Goal: Task Accomplishment & Management: Contribute content

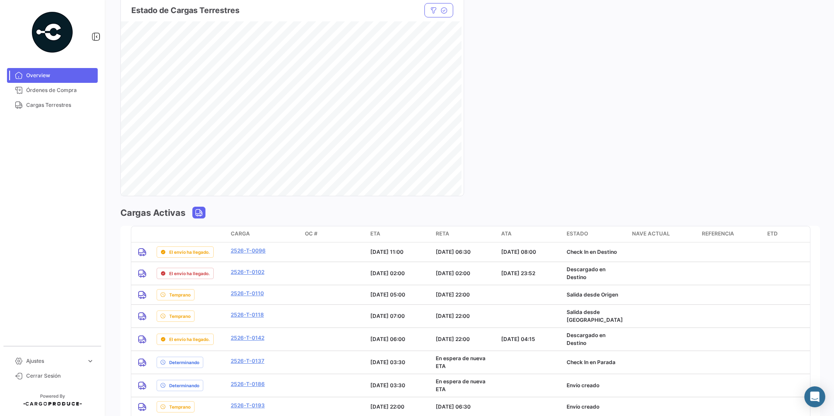
scroll to position [611, 0]
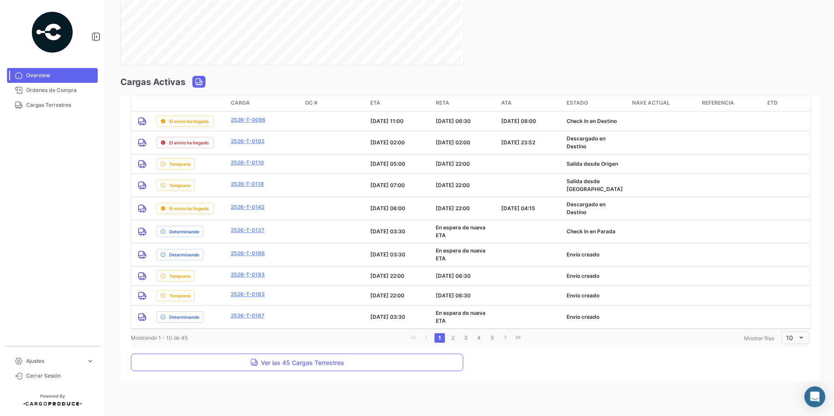
click at [270, 346] on div "Mostrando 1 - 10 de 45 1 2 3 4 5 Mostrar filas 10" at bounding box center [470, 338] width 679 height 16
click at [401, 346] on li "2" at bounding box center [452, 338] width 13 height 15
click at [401, 341] on link "2" at bounding box center [453, 338] width 10 height 10
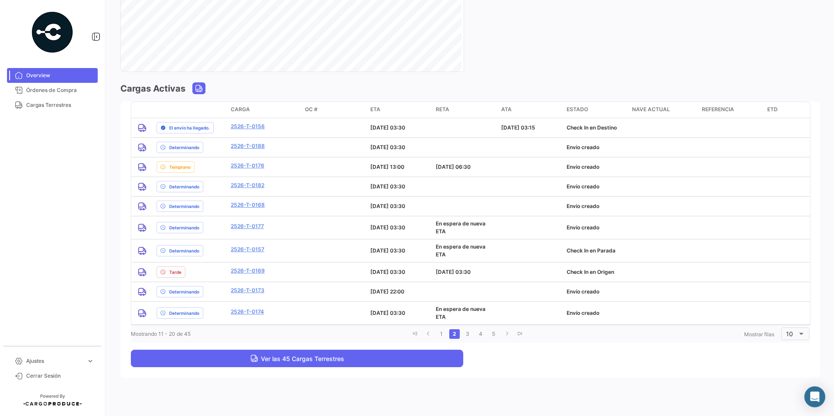
click at [277, 359] on span "Ver las 45 Cargas Terrestres" at bounding box center [297, 358] width 94 height 7
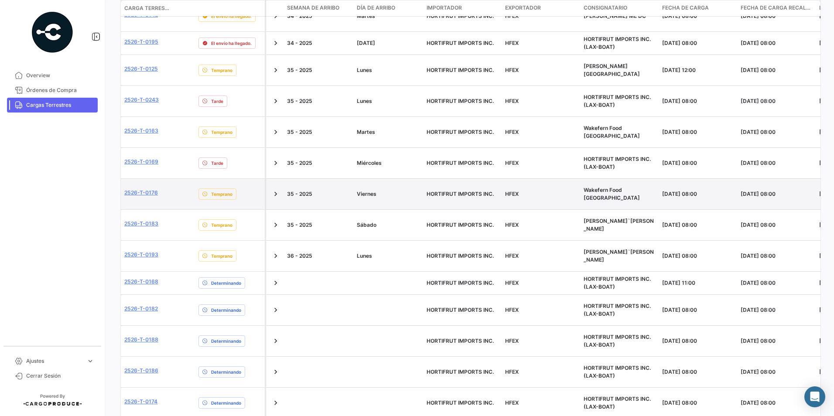
scroll to position [340, 0]
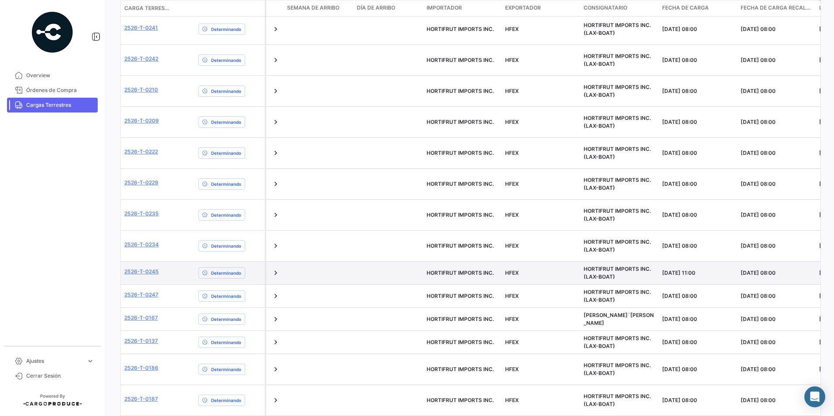
scroll to position [308, 0]
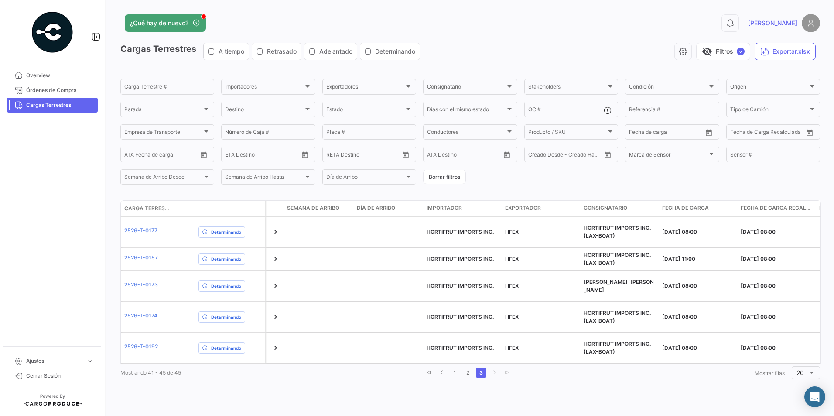
scroll to position [0, 0]
click at [401, 368] on link "go to previous page" at bounding box center [442, 373] width 10 height 10
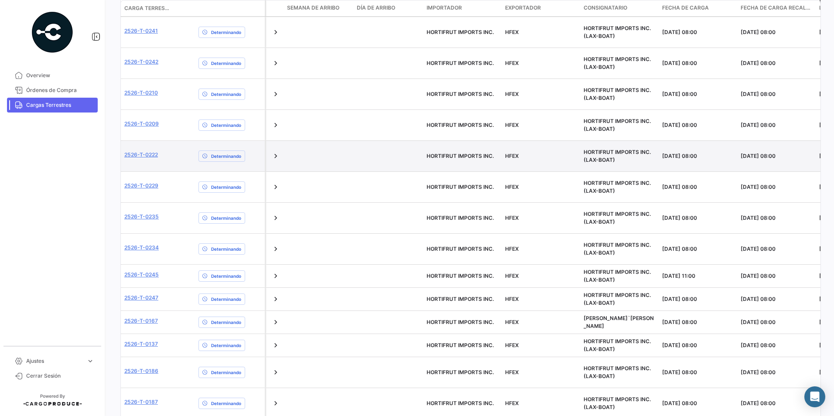
scroll to position [305, 0]
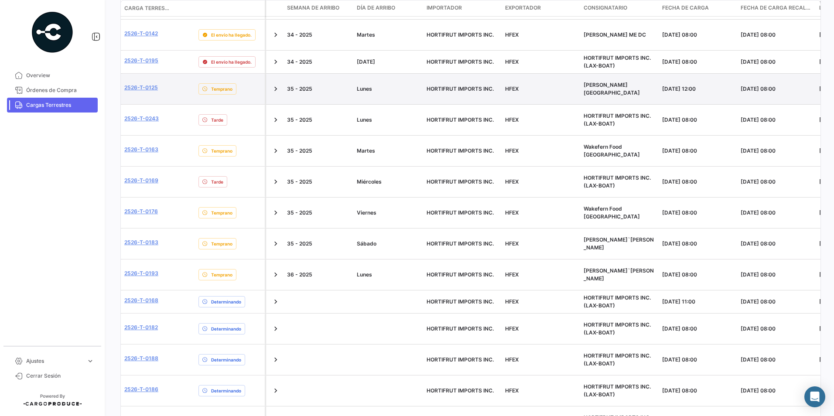
scroll to position [270, 0]
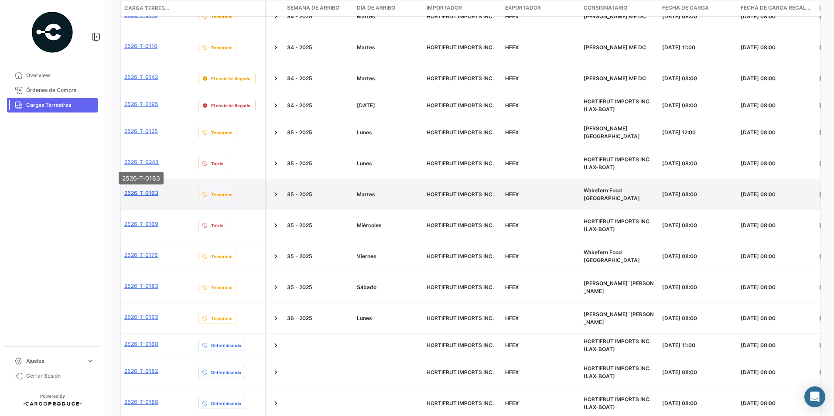
click at [149, 189] on link "2526-T-0163" at bounding box center [141, 193] width 34 height 8
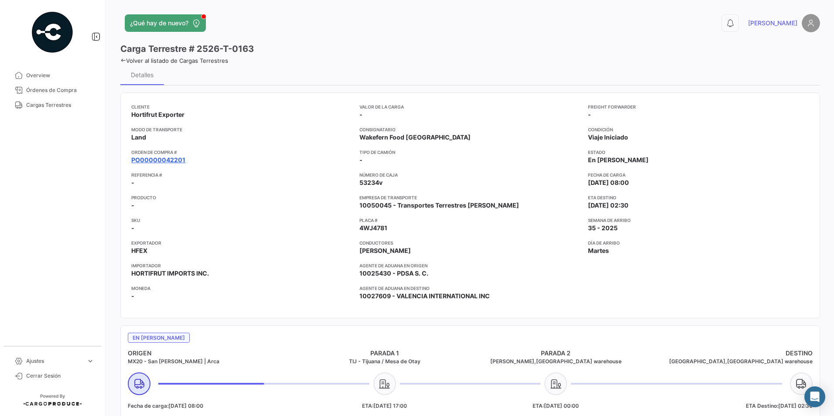
click at [161, 163] on link "PO00000042201" at bounding box center [158, 160] width 54 height 9
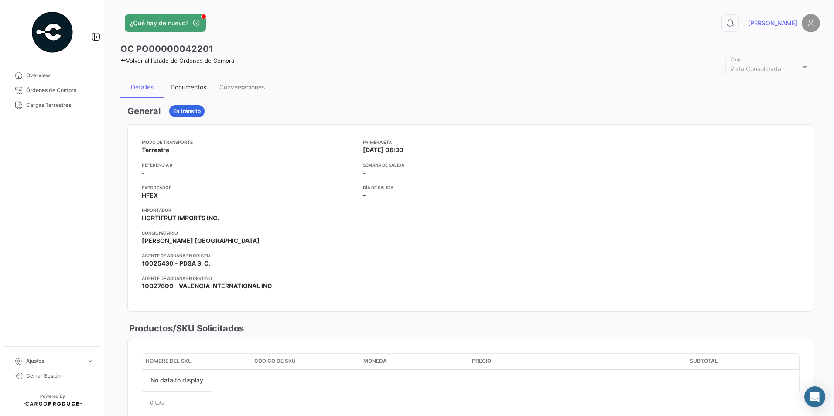
click at [186, 86] on div "Documentos" at bounding box center [189, 86] width 36 height 7
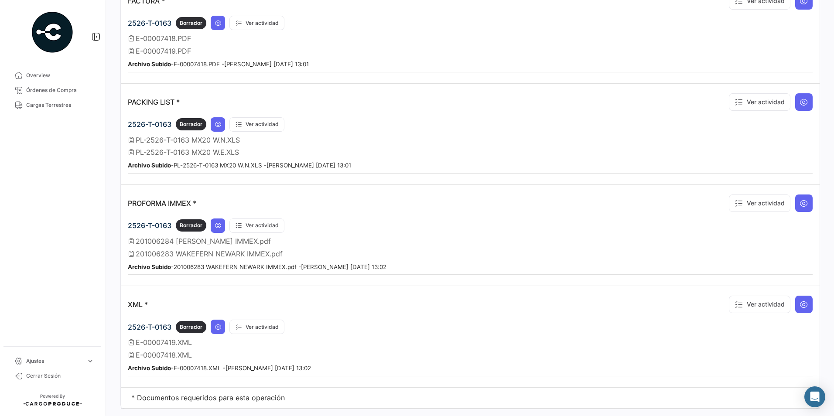
scroll to position [632, 0]
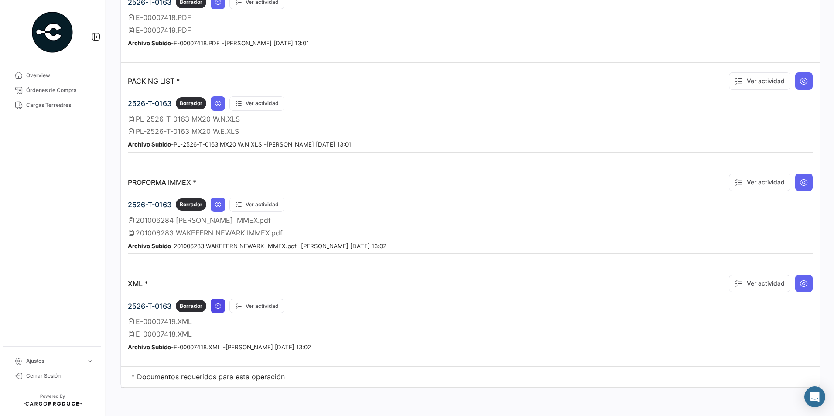
click at [216, 308] on icon at bounding box center [218, 306] width 7 height 7
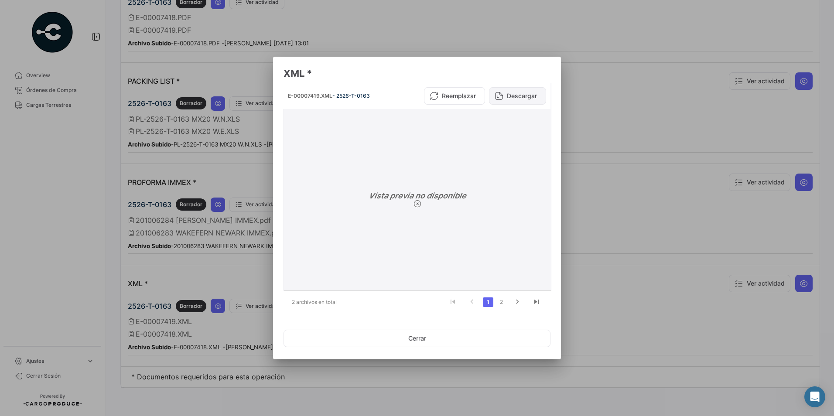
click at [401, 94] on button "Descargar" at bounding box center [517, 95] width 57 height 17
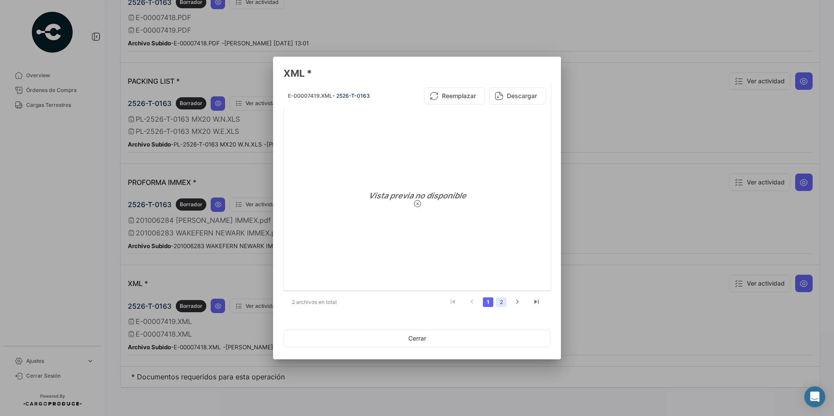
click at [401, 304] on link "2" at bounding box center [501, 303] width 10 height 10
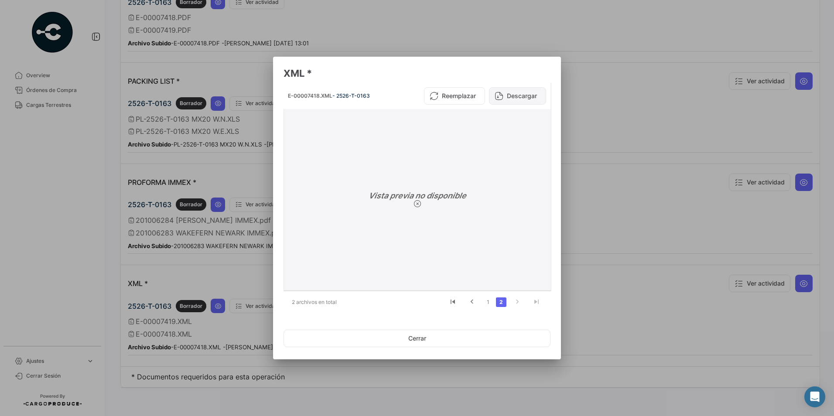
click at [401, 103] on button "Descargar" at bounding box center [517, 95] width 57 height 17
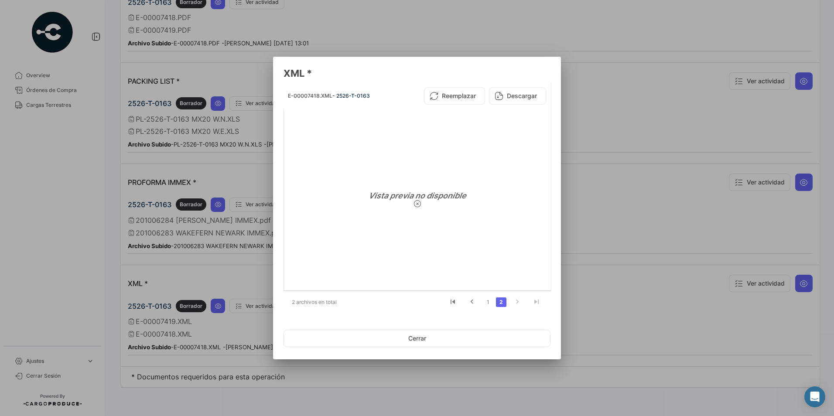
drag, startPoint x: 625, startPoint y: 219, endPoint x: 612, endPoint y: 217, distance: 12.8
click at [401, 219] on div at bounding box center [417, 208] width 834 height 416
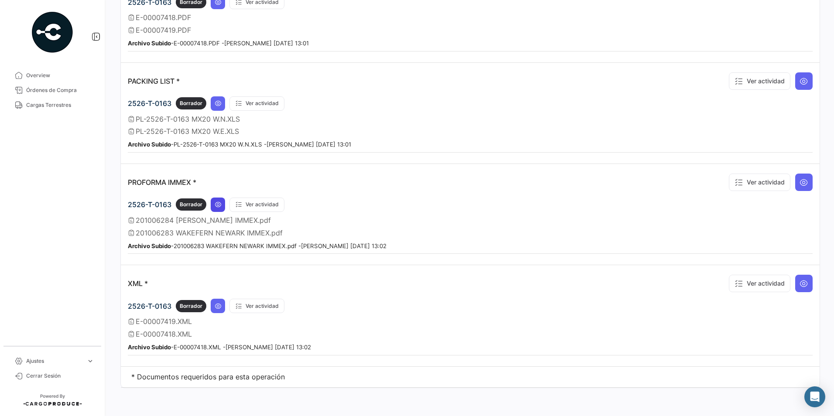
click at [221, 201] on button at bounding box center [218, 205] width 14 height 14
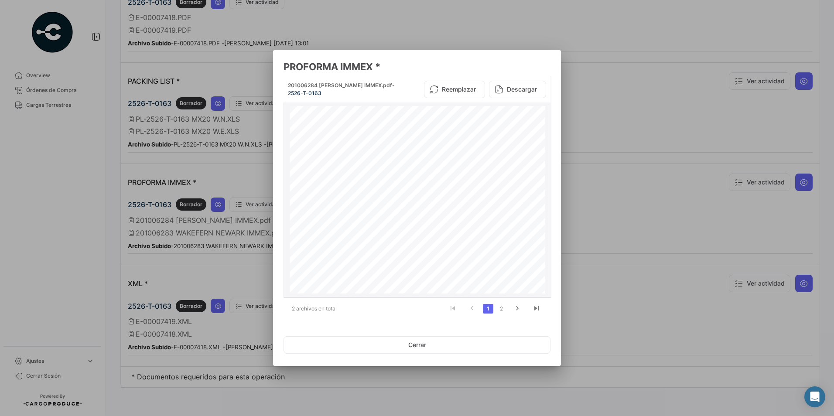
scroll to position [0, 0]
click at [401, 92] on button "Descargar" at bounding box center [517, 89] width 57 height 17
click at [401, 308] on link "2" at bounding box center [501, 309] width 10 height 10
click at [401, 93] on button "Descargar" at bounding box center [517, 89] width 57 height 17
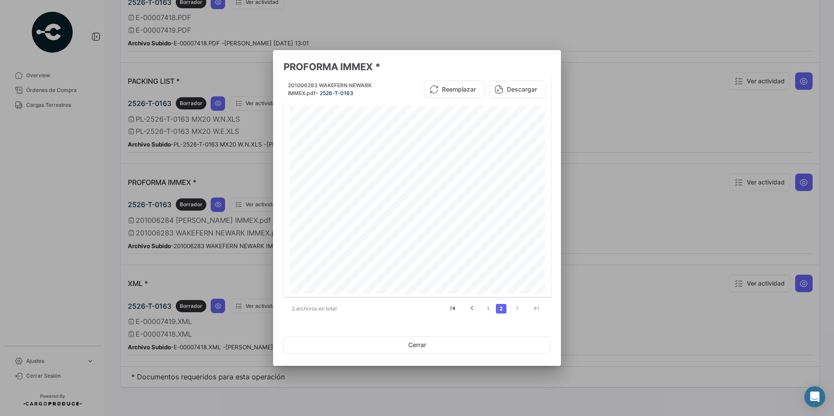
click at [401, 108] on div at bounding box center [417, 208] width 834 height 416
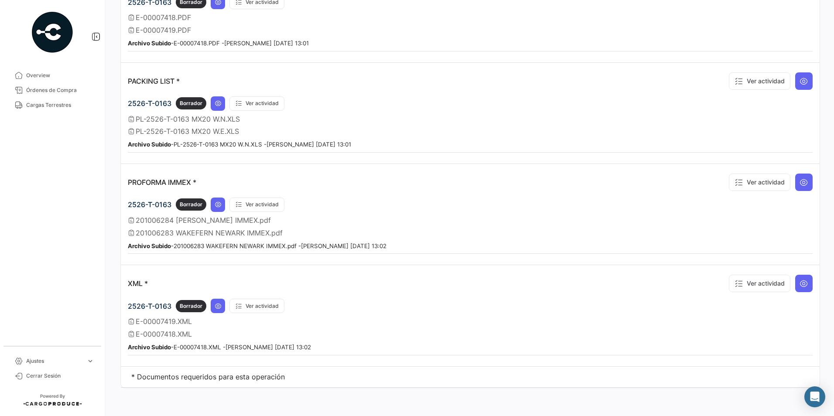
scroll to position [588, 0]
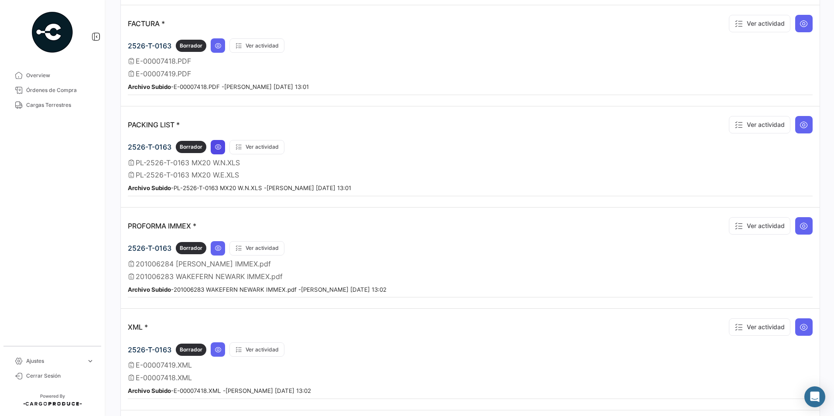
click at [219, 146] on icon at bounding box center [218, 147] width 7 height 7
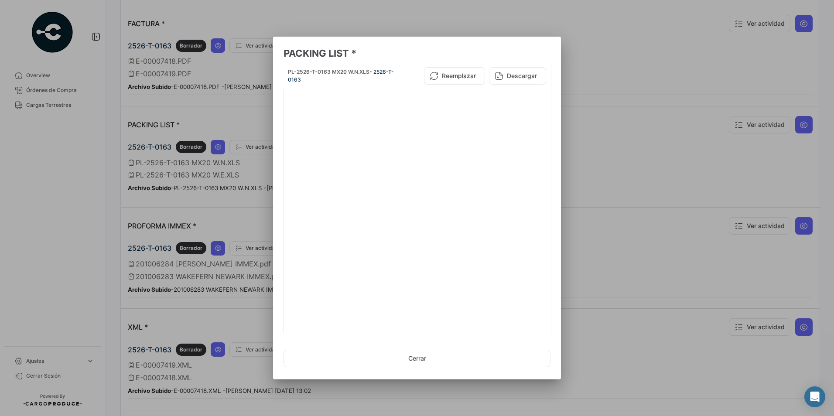
click at [401, 126] on div at bounding box center [417, 208] width 834 height 416
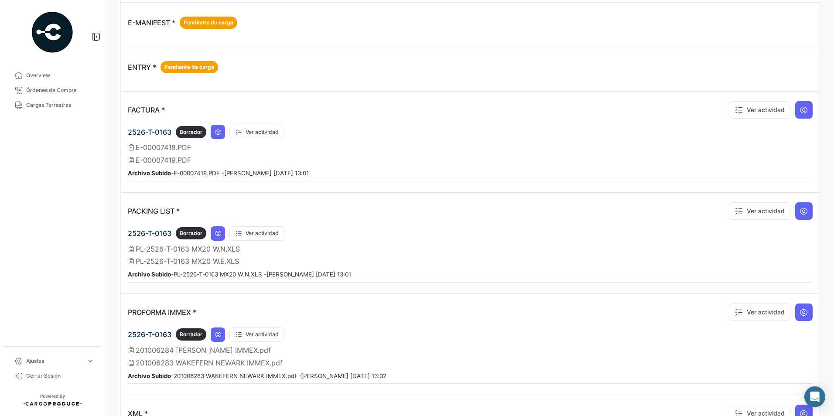
scroll to position [501, 0]
click at [219, 138] on button at bounding box center [218, 133] width 14 height 14
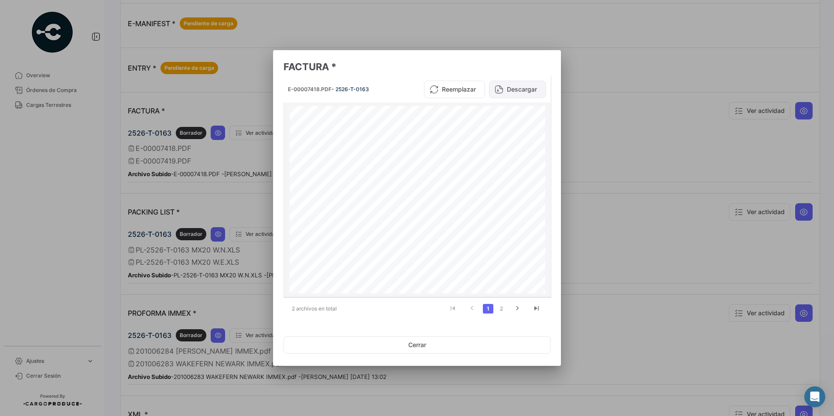
click at [401, 87] on button "Descargar" at bounding box center [517, 89] width 57 height 17
click at [401, 313] on link "2" at bounding box center [501, 309] width 10 height 10
click at [401, 90] on button "Descargar" at bounding box center [517, 89] width 57 height 17
click at [401, 151] on div at bounding box center [417, 208] width 834 height 416
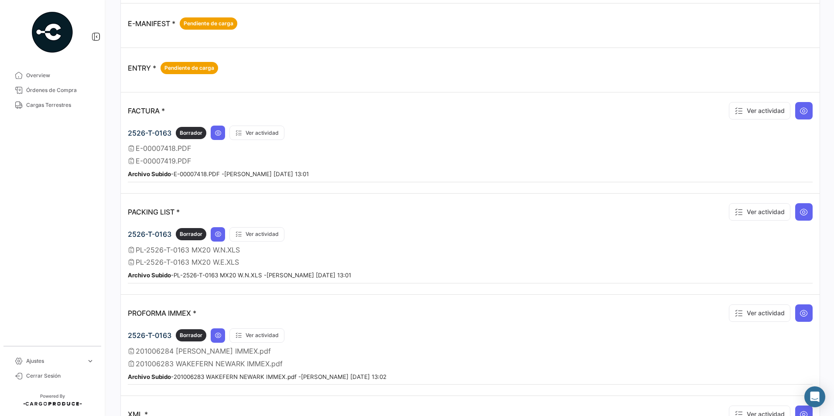
click at [46, 180] on mat-nav-list "Overview Órdenes de Compra Cargas Terrestres" at bounding box center [52, 204] width 105 height 278
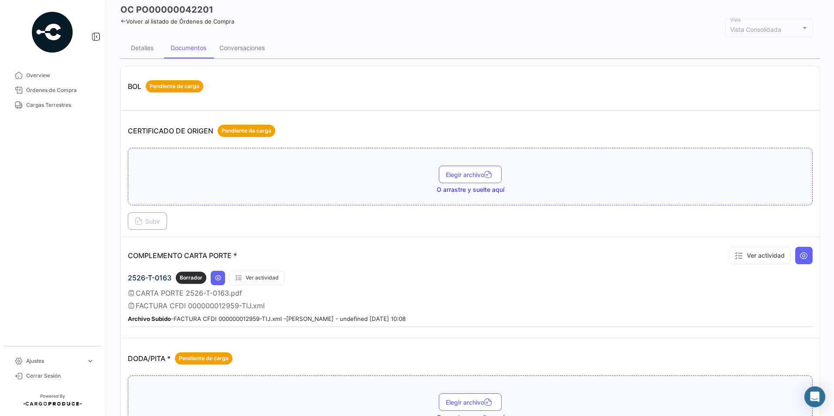
scroll to position [0, 0]
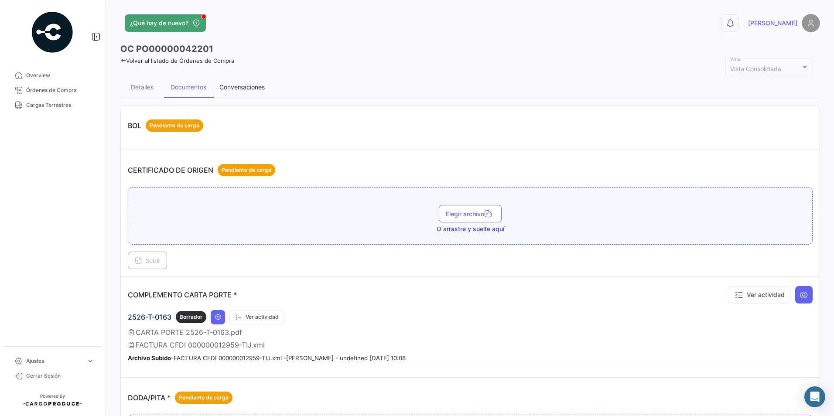
click at [246, 91] on div "Conversaciones" at bounding box center [242, 87] width 58 height 21
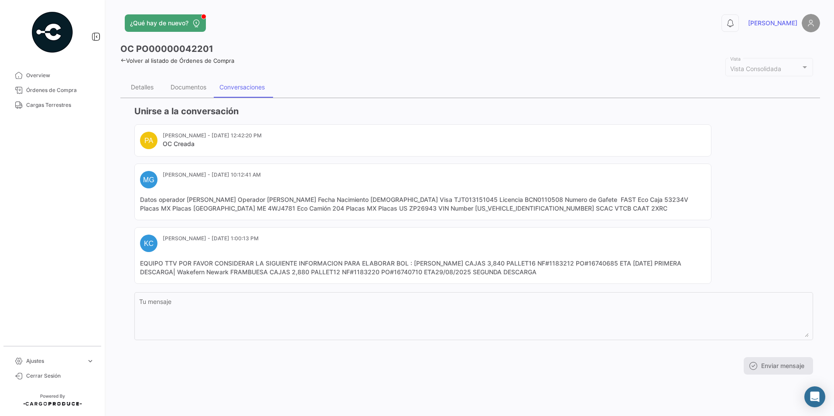
click at [205, 212] on mat-card-content "Datos operador [PERSON_NAME] Operador [PERSON_NAME] Fecha Nacimiento [DEMOGRAPH…" at bounding box center [423, 203] width 566 height 17
click at [203, 207] on mat-card-content "Datos operador [PERSON_NAME] Operador [PERSON_NAME] Fecha Nacimiento [DEMOGRAPH…" at bounding box center [423, 203] width 566 height 17
copy mat-card-content "4WJ4781"
click at [258, 209] on mat-card-content "Datos operador [PERSON_NAME] Operador [PERSON_NAME] Fecha Nacimiento [DEMOGRAPH…" at bounding box center [423, 203] width 566 height 17
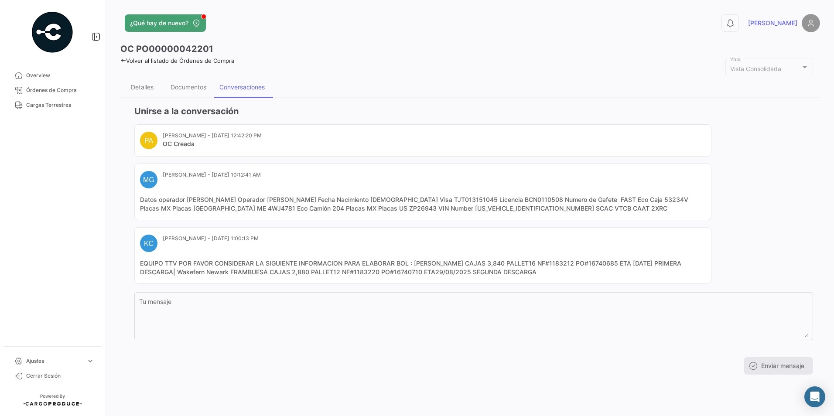
click at [401, 164] on mat-card "MG [PERSON_NAME] - [DATE] 10:12:41 AM Datos operador [PERSON_NAME] Operador [PE…" at bounding box center [422, 192] width 577 height 57
click at [401, 209] on mat-card-content "Datos operador [PERSON_NAME] Operador [PERSON_NAME] Fecha Nacimiento [DEMOGRAPH…" at bounding box center [423, 203] width 566 height 17
copy mat-card-content "2XRC"
click at [401, 211] on mat-card-content "Datos operador [PERSON_NAME] Operador [PERSON_NAME] Fecha Nacimiento [DEMOGRAPH…" at bounding box center [423, 203] width 566 height 17
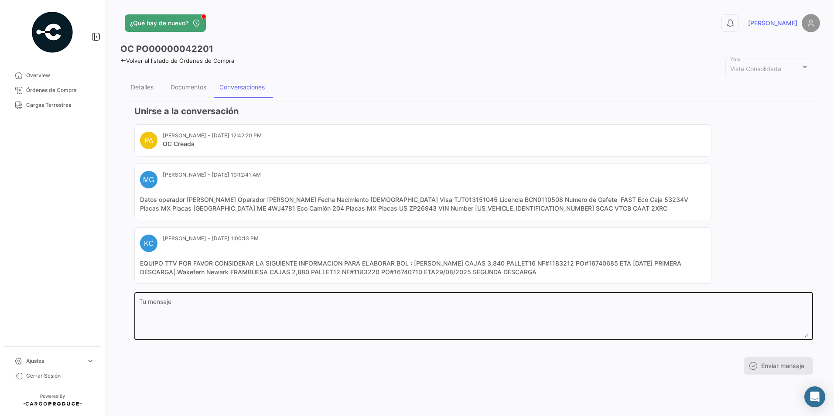
click at [269, 327] on textarea "Tu mensaje" at bounding box center [474, 318] width 670 height 38
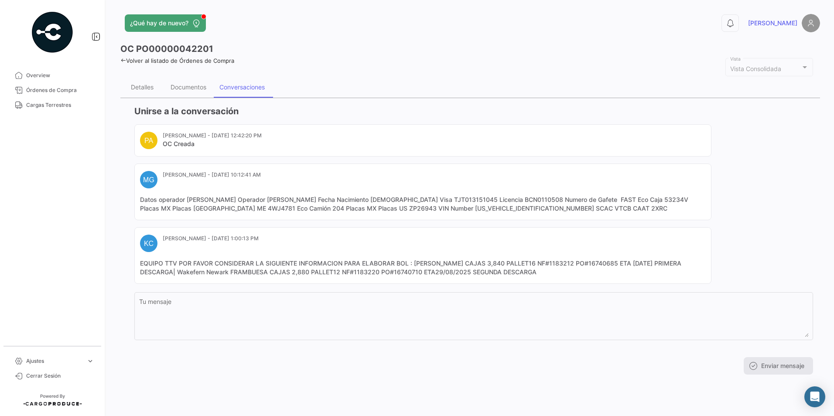
click at [401, 167] on mat-card "MG [PERSON_NAME] - [DATE] 10:12:41 AM Datos operador [PERSON_NAME] Operador [PE…" at bounding box center [422, 192] width 577 height 57
drag, startPoint x: 246, startPoint y: 199, endPoint x: 337, endPoint y: 200, distance: 91.6
click at [337, 200] on mat-card-content "Datos operador [PERSON_NAME] Operador [PERSON_NAME] Fecha Nacimiento [DEMOGRAPH…" at bounding box center [423, 203] width 566 height 17
copy mat-card-content "[PERSON_NAME]"
click at [192, 92] on div "Documentos" at bounding box center [188, 87] width 49 height 21
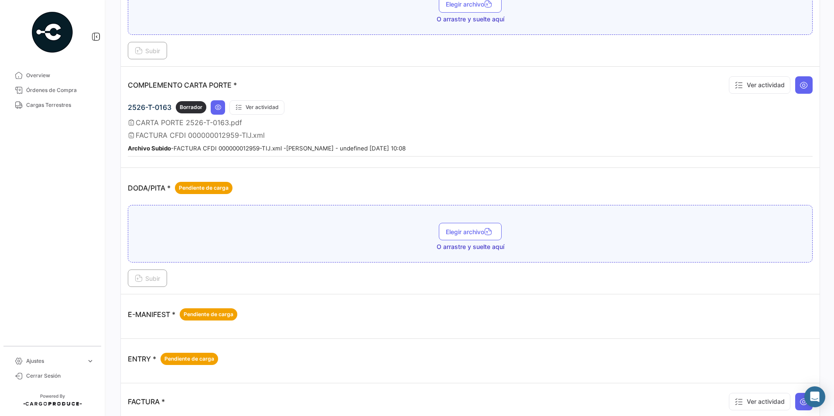
scroll to position [218, 0]
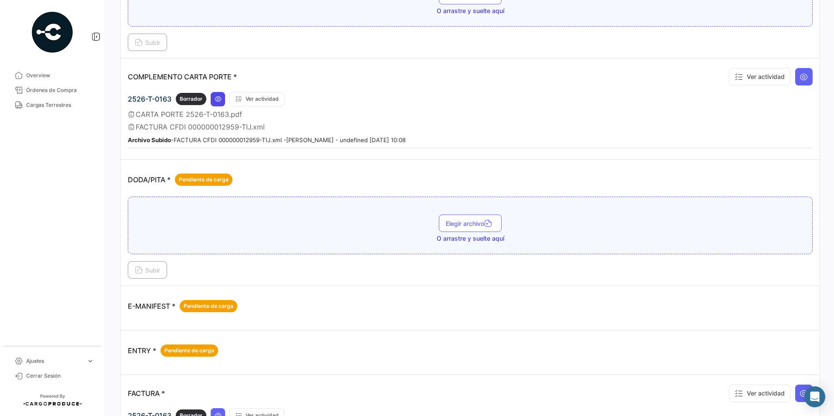
click at [217, 101] on icon at bounding box center [218, 99] width 7 height 7
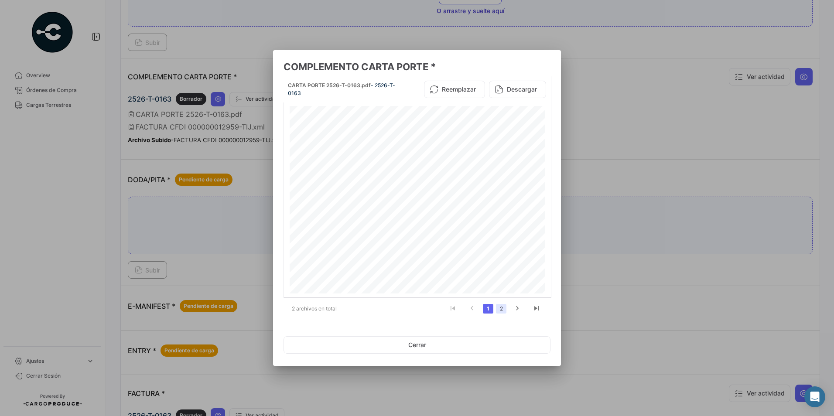
click at [401, 309] on link "2" at bounding box center [501, 309] width 10 height 10
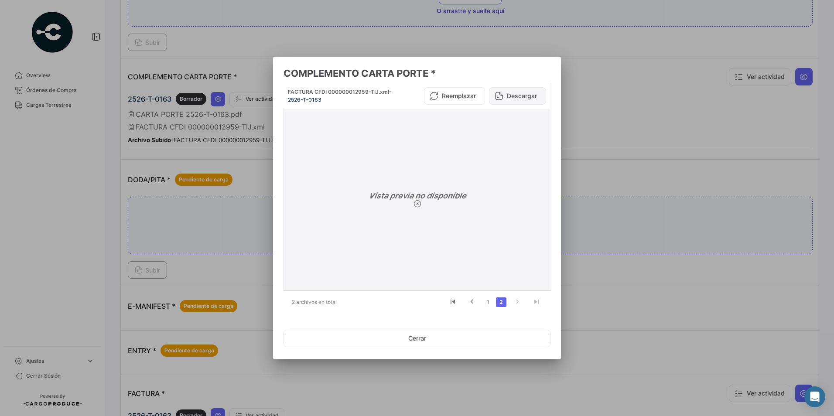
click at [401, 89] on button "Descargar" at bounding box center [517, 95] width 57 height 17
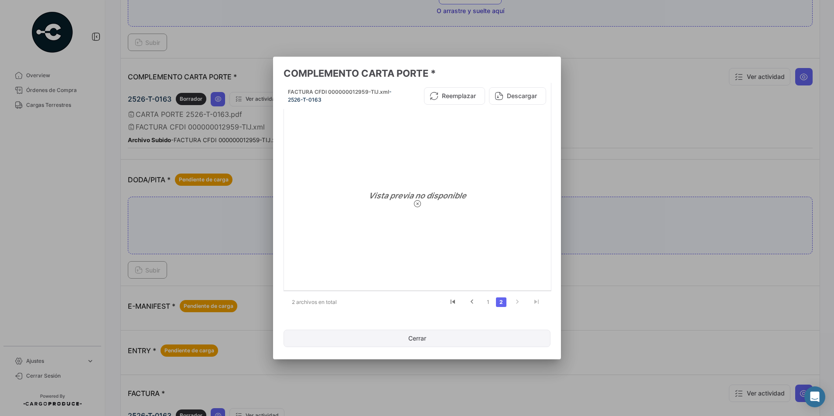
click at [401, 342] on button "Cerrar" at bounding box center [417, 338] width 267 height 17
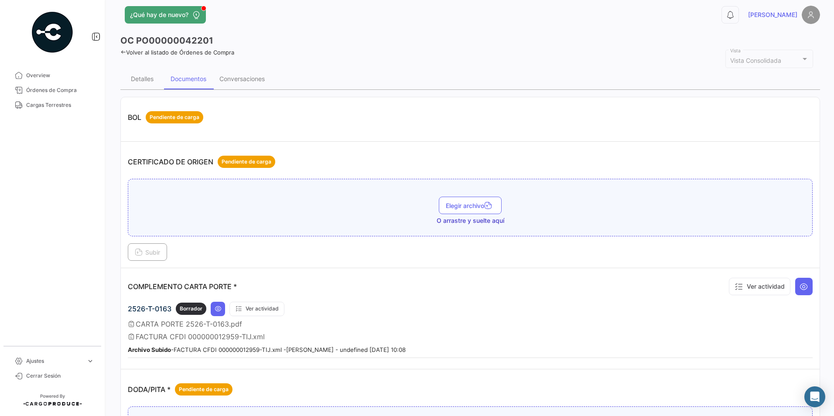
scroll to position [0, 0]
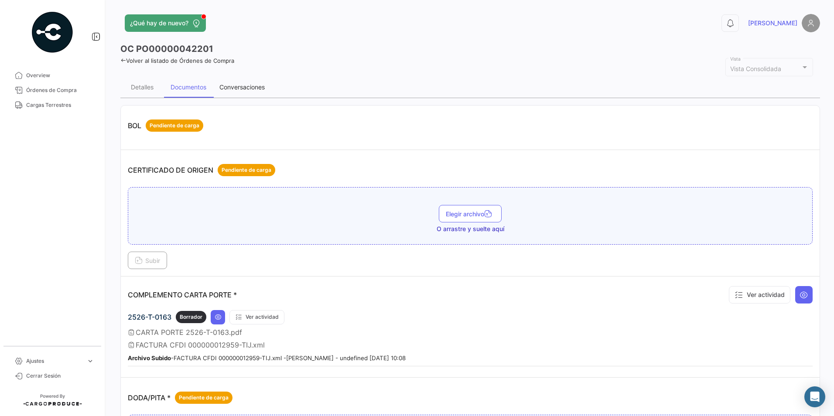
click at [225, 89] on div "Conversaciones" at bounding box center [241, 86] width 45 height 7
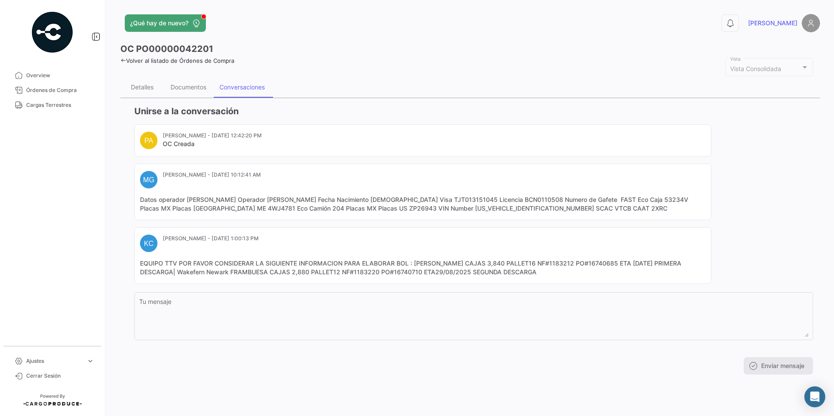
click at [202, 209] on mat-card-content "Datos operador [PERSON_NAME] Operador [PERSON_NAME] Fecha Nacimiento [DEMOGRAPH…" at bounding box center [423, 203] width 566 height 17
copy mat-card-content "4WJ4781"
click at [192, 91] on div "Documentos" at bounding box center [189, 86] width 36 height 7
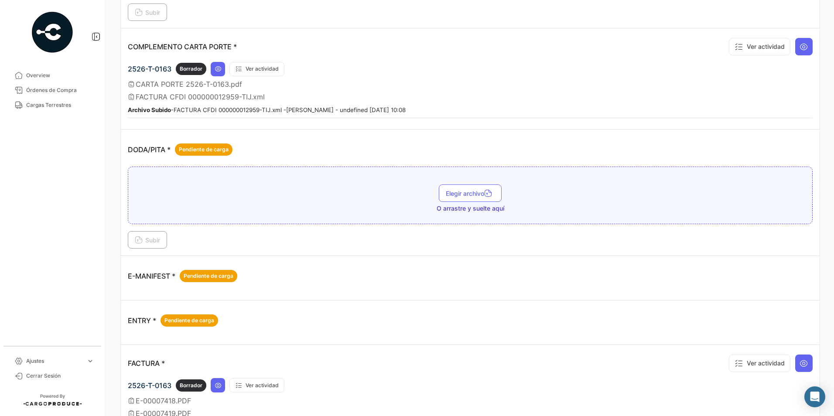
scroll to position [262, 0]
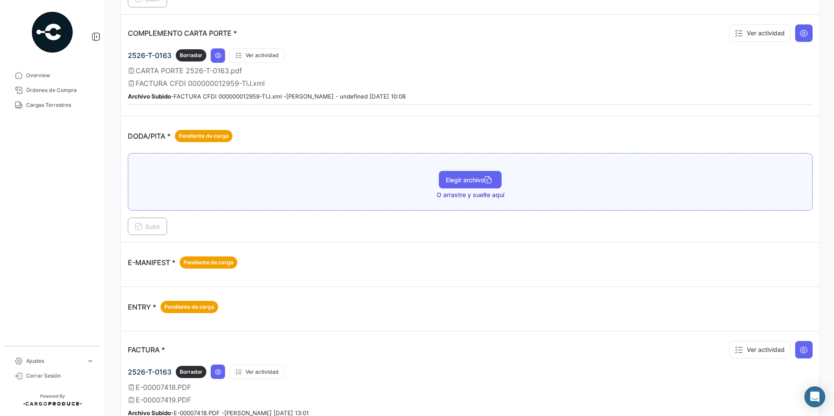
click at [401, 179] on span "Elegir archivo" at bounding box center [470, 179] width 49 height 7
click at [280, 172] on div "E 7418 E 7419 DODA.pdf Elegir archivo" at bounding box center [470, 182] width 675 height 22
click at [145, 231] on button "Subir" at bounding box center [147, 226] width 39 height 17
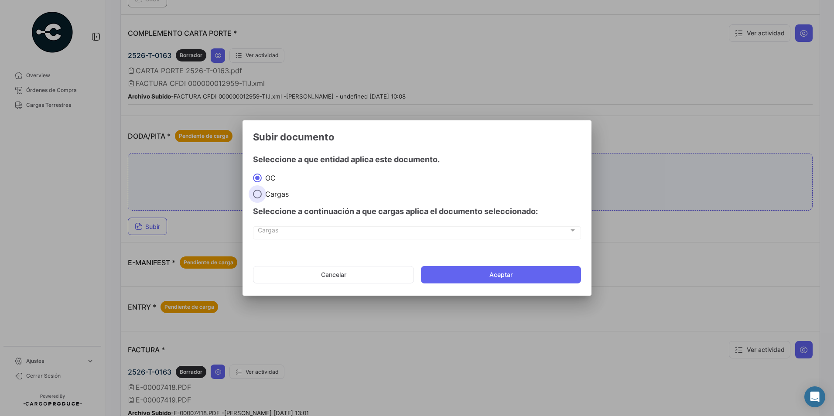
click at [262, 193] on span "Cargas" at bounding box center [275, 194] width 27 height 9
click at [262, 193] on input "Cargas" at bounding box center [257, 194] width 9 height 9
radio input "true"
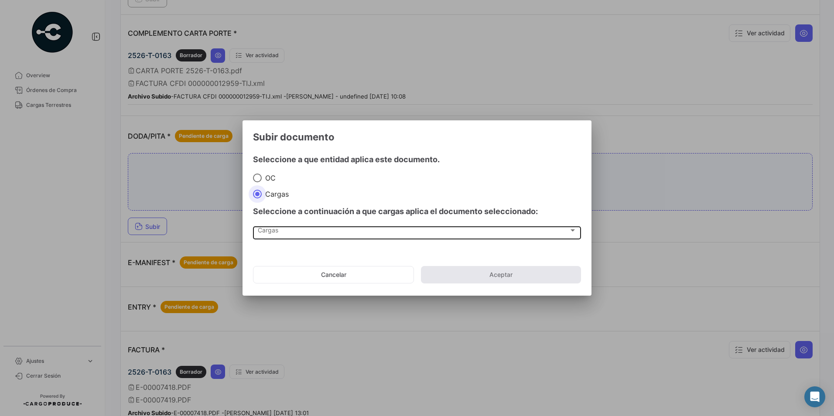
click at [292, 231] on div "Cargas" at bounding box center [413, 232] width 311 height 7
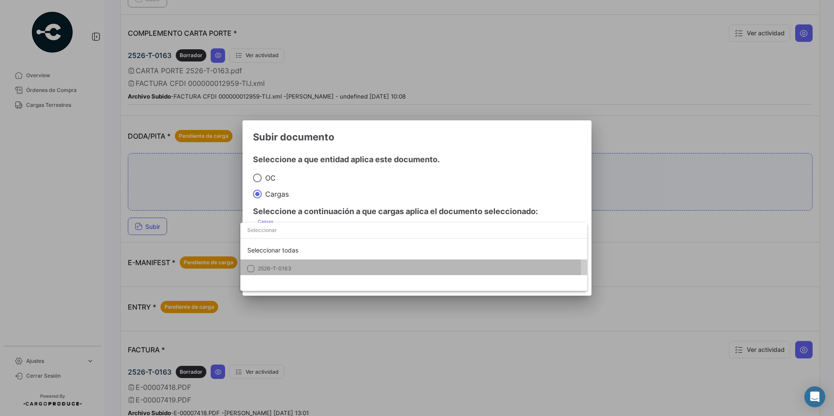
drag, startPoint x: 255, startPoint y: 271, endPoint x: 299, endPoint y: 270, distance: 44.1
click at [257, 271] on mat-option "2526-T-0163" at bounding box center [413, 269] width 347 height 18
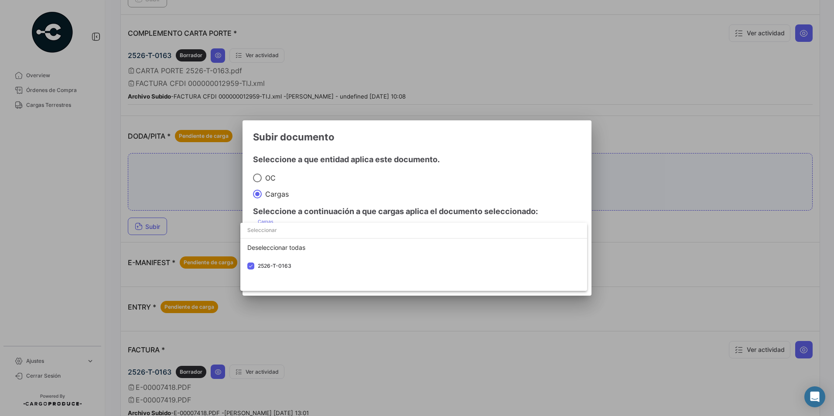
click at [401, 184] on div at bounding box center [417, 208] width 834 height 416
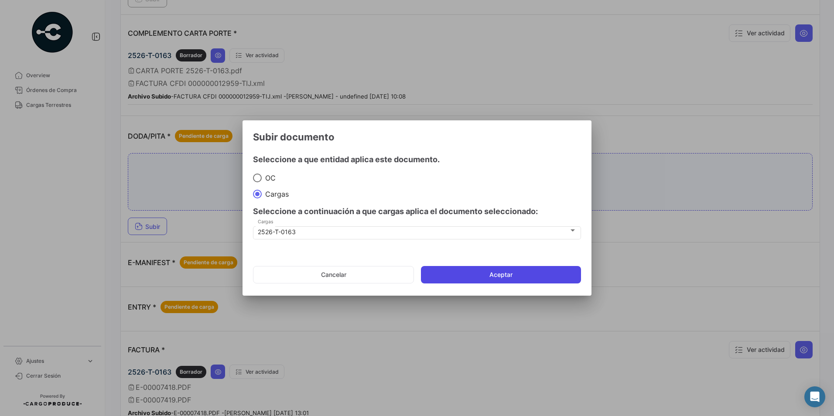
click at [401, 271] on button "Aceptar" at bounding box center [501, 274] width 160 height 17
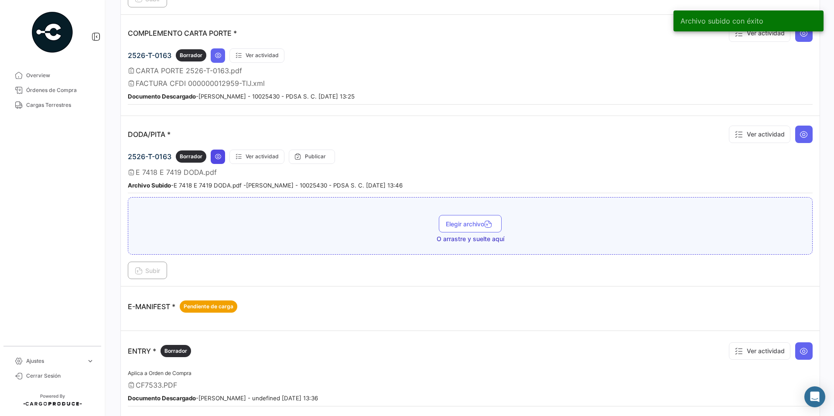
click at [217, 158] on icon at bounding box center [218, 156] width 7 height 7
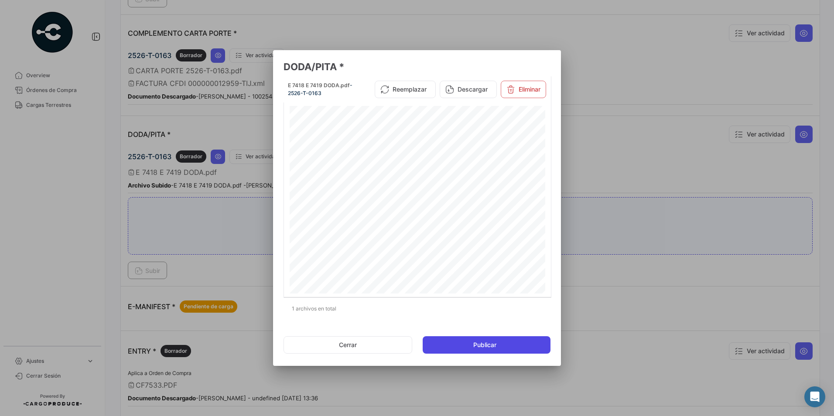
click at [401, 340] on button "Publicar" at bounding box center [487, 344] width 128 height 17
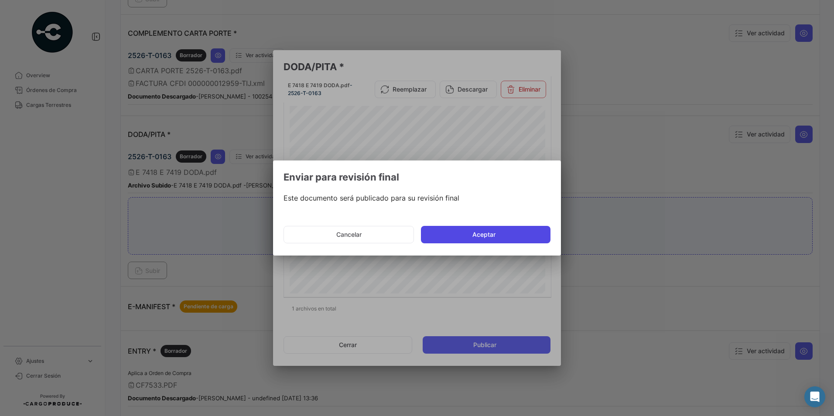
click at [401, 235] on button "Aceptar" at bounding box center [486, 234] width 130 height 17
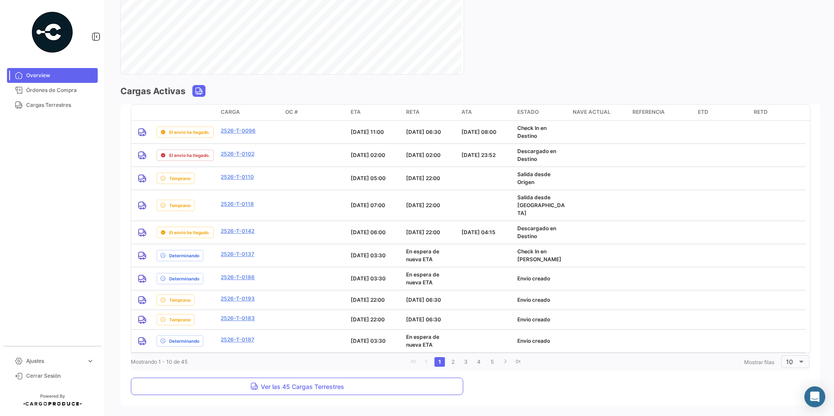
scroll to position [611, 0]
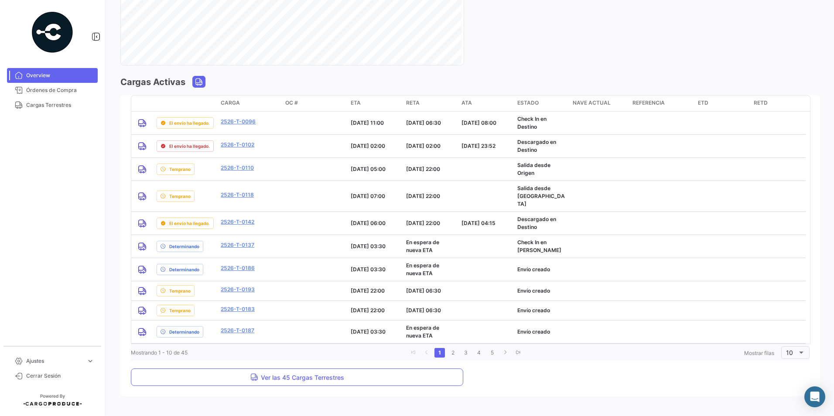
click at [49, 203] on mat-nav-list "Overview Órdenes de Compra Cargas Terrestres" at bounding box center [52, 204] width 105 height 278
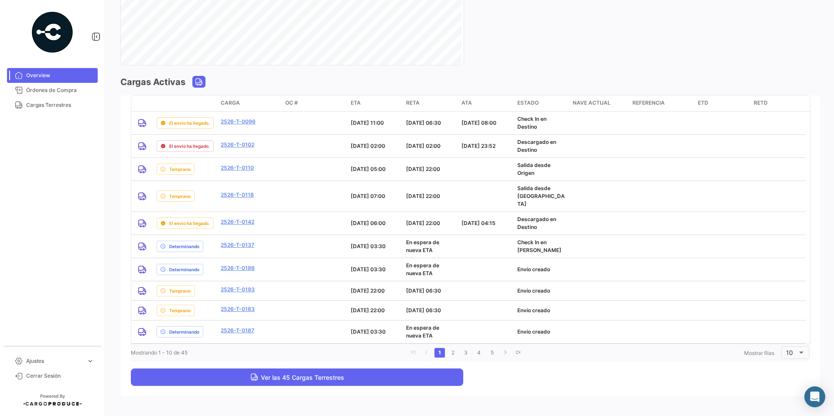
click at [358, 377] on button "Ver las 45 Cargas Terrestres" at bounding box center [297, 377] width 332 height 17
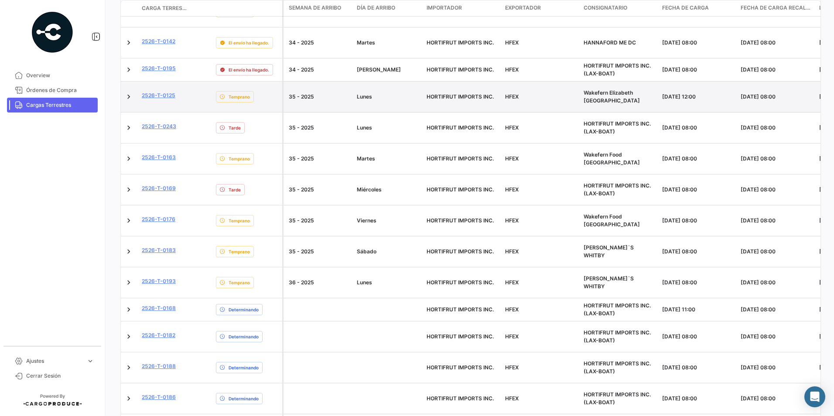
scroll to position [340, 0]
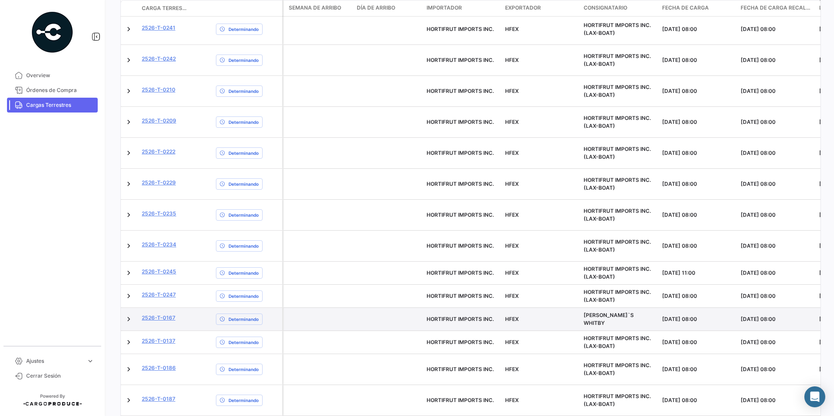
scroll to position [308, 0]
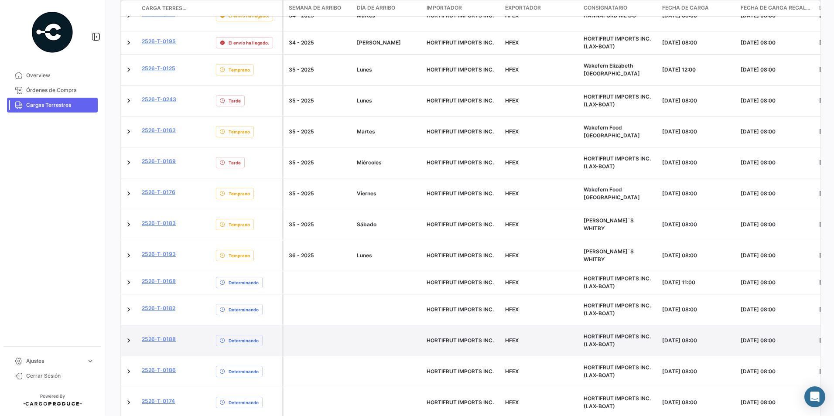
scroll to position [340, 0]
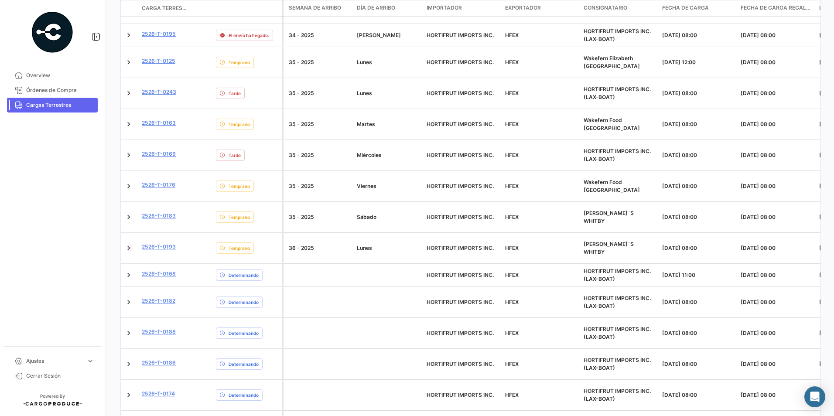
drag, startPoint x: 466, startPoint y: 388, endPoint x: 448, endPoint y: 371, distance: 24.4
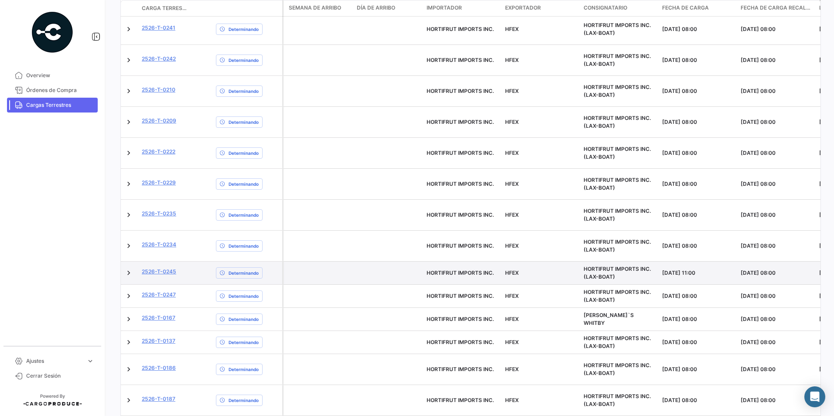
scroll to position [308, 0]
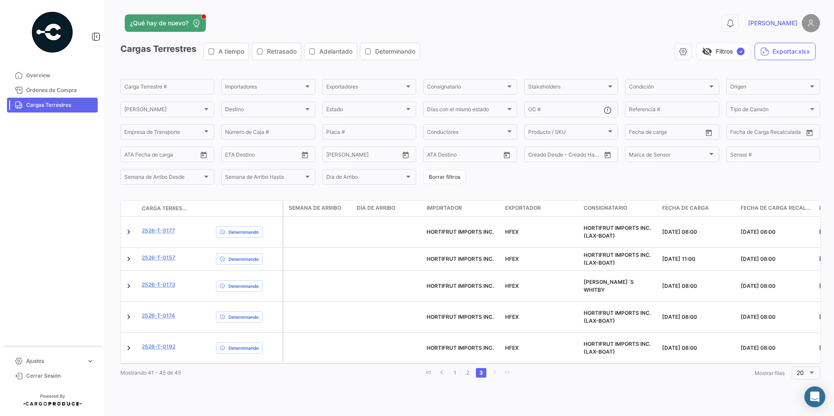
scroll to position [0, 0]
click at [453, 368] on link "1" at bounding box center [455, 373] width 10 height 10
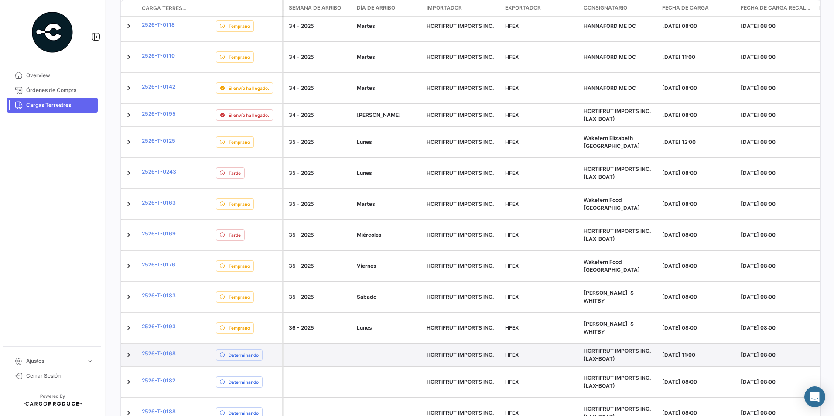
scroll to position [253, 0]
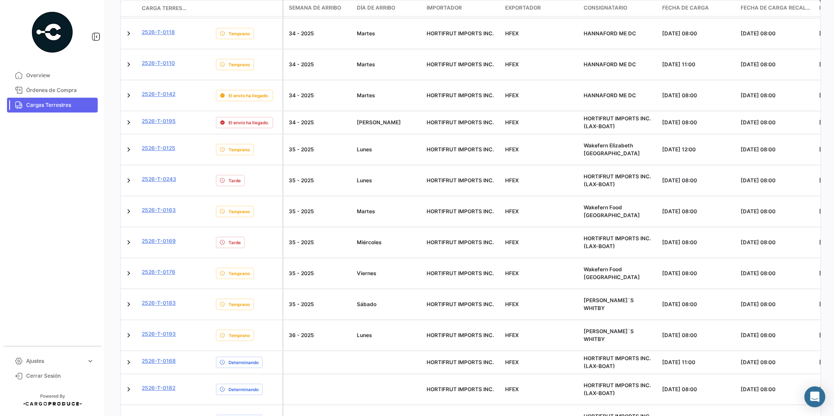
click at [45, 210] on mat-nav-list "Overview Órdenes de Compra Cargas Terrestres" at bounding box center [52, 204] width 105 height 278
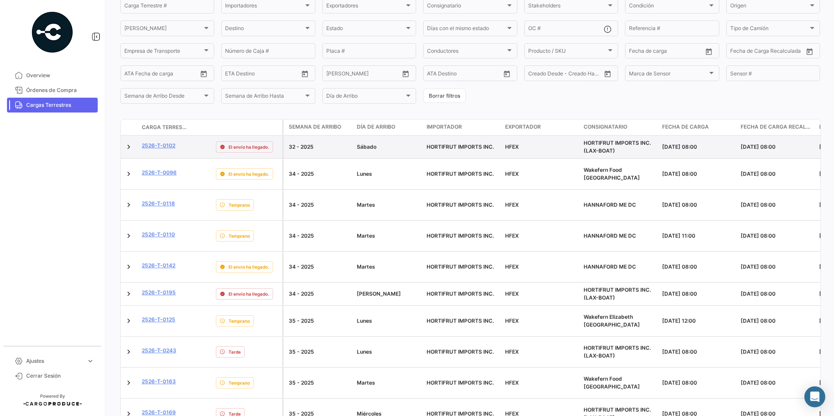
scroll to position [87, 0]
